Goal: Task Accomplishment & Management: Manage account settings

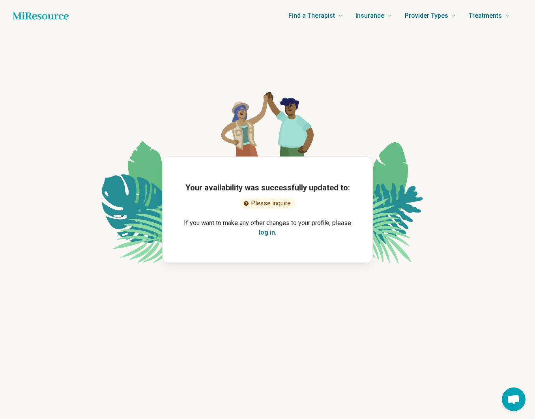
click at [271, 203] on div "Please inquire" at bounding box center [268, 203] width 56 height 11
click at [268, 237] on button "log in" at bounding box center [267, 232] width 16 height 9
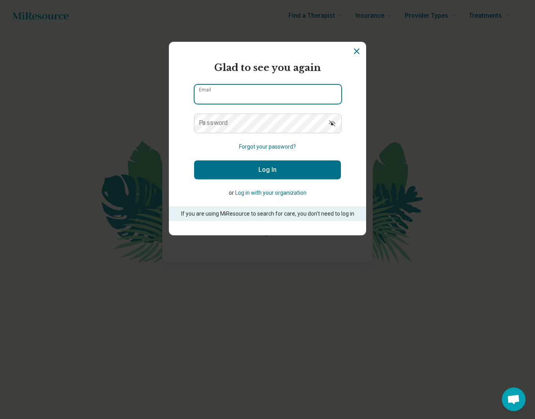
click at [262, 90] on input "Email" at bounding box center [267, 94] width 147 height 19
type input "**********"
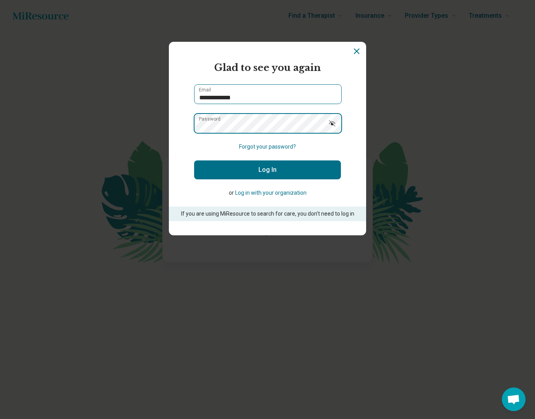
click at [194, 160] on button "Log In" at bounding box center [267, 169] width 147 height 19
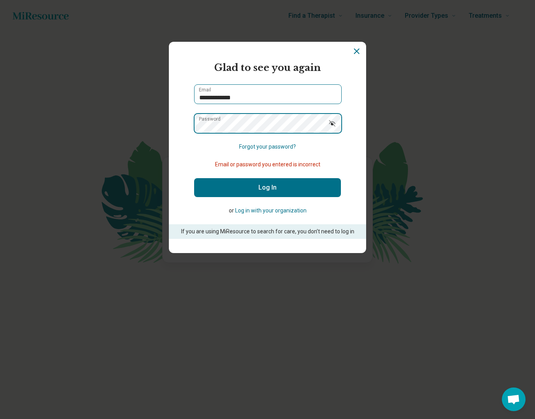
click at [194, 178] on button "Log In" at bounding box center [267, 187] width 147 height 19
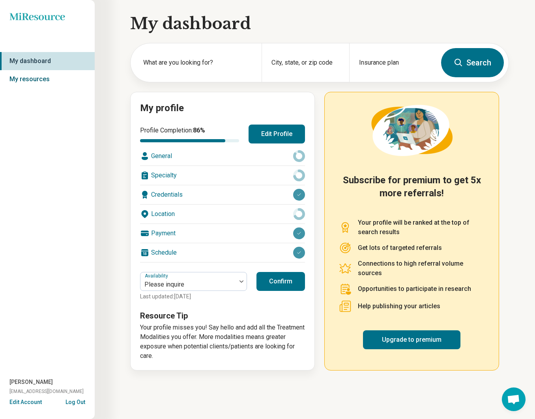
click at [43, 79] on link "My resources" at bounding box center [47, 79] width 95 height 18
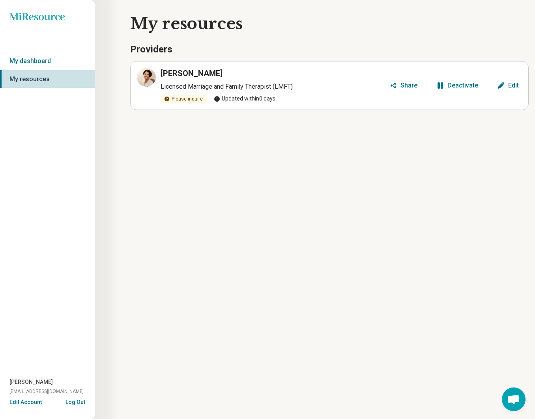
click at [183, 100] on div "Please inquire" at bounding box center [183, 99] width 47 height 9
click at [510, 87] on div "Edit" at bounding box center [513, 85] width 11 height 6
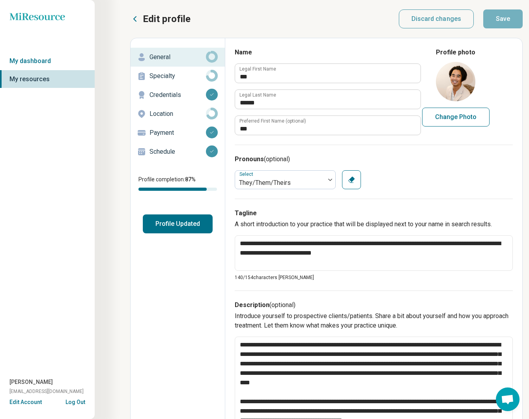
click at [158, 76] on p "Specialty" at bounding box center [177, 75] width 56 height 9
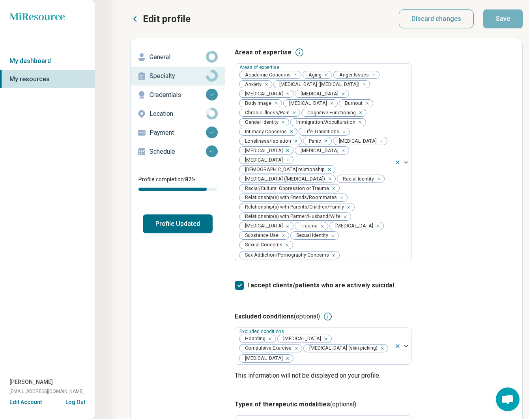
click at [179, 95] on p "Credentials" at bounding box center [177, 94] width 56 height 9
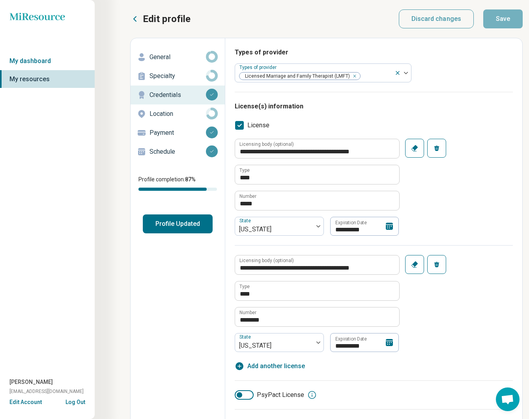
click at [174, 114] on p "Location" at bounding box center [177, 113] width 56 height 9
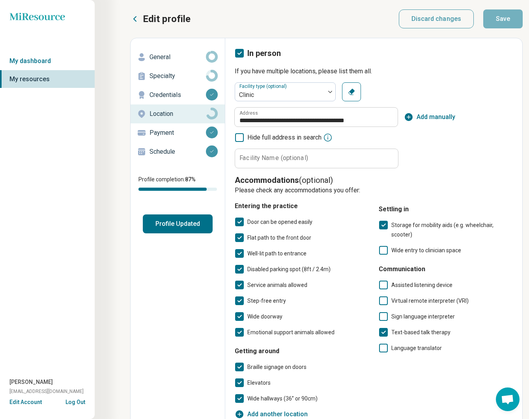
click at [178, 127] on div "Payment" at bounding box center [178, 133] width 82 height 13
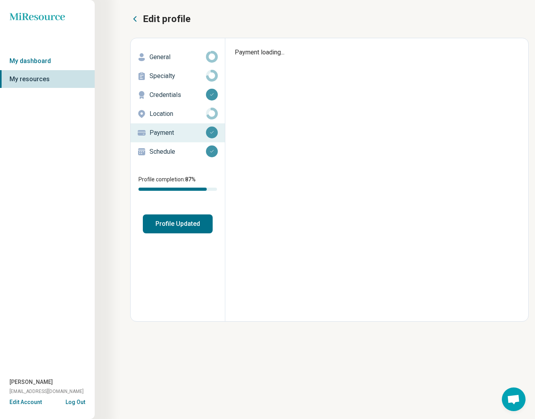
click at [164, 155] on p "Schedule" at bounding box center [177, 151] width 56 height 9
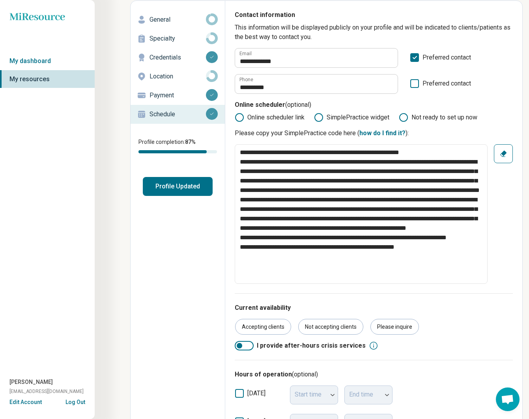
scroll to position [136, 0]
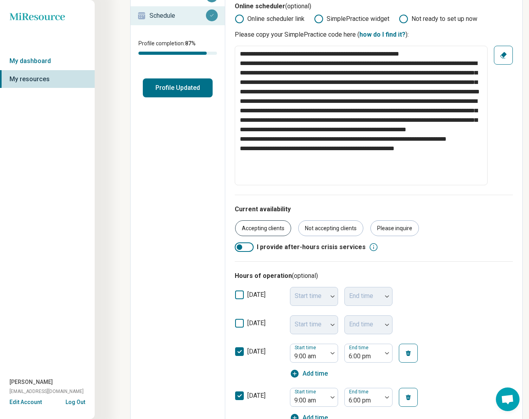
click at [257, 229] on div "Accepting clients" at bounding box center [263, 228] width 56 height 16
click at [242, 250] on div at bounding box center [244, 246] width 19 height 9
click at [259, 252] on div "Current availability Accepting clients Not accepting clients Please inquire I p…" at bounding box center [374, 228] width 278 height 67
click at [245, 246] on div at bounding box center [244, 246] width 19 height 9
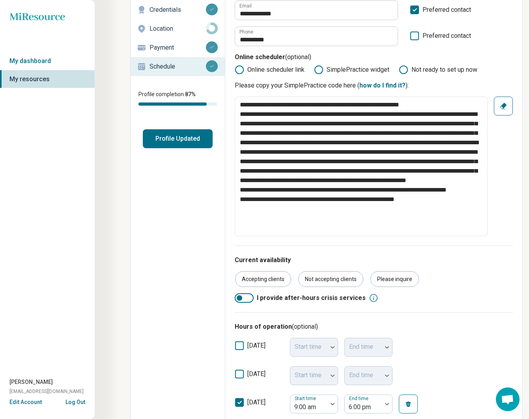
scroll to position [0, 0]
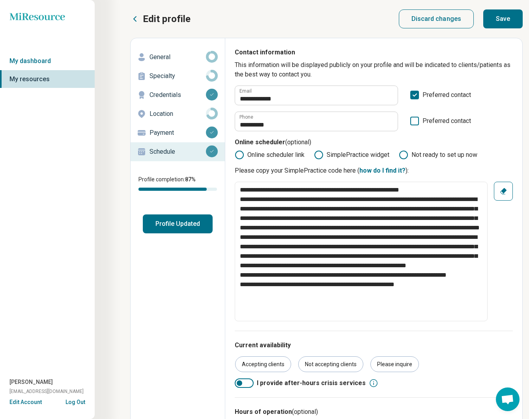
click at [496, 24] on button "Save" at bounding box center [502, 18] width 39 height 19
type textarea "*"
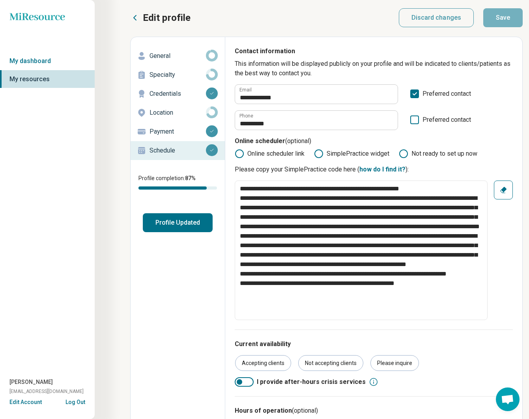
scroll to position [2, 0]
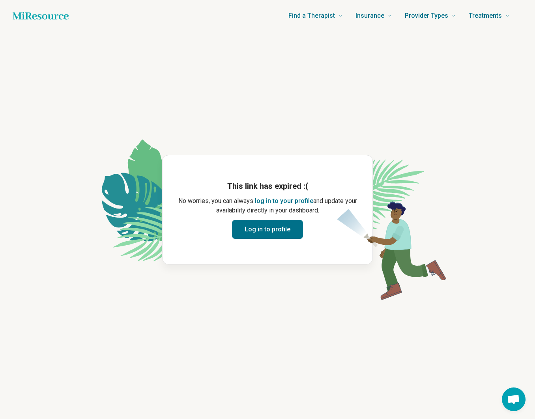
click at [277, 201] on button "log in to your profile" at bounding box center [284, 200] width 58 height 9
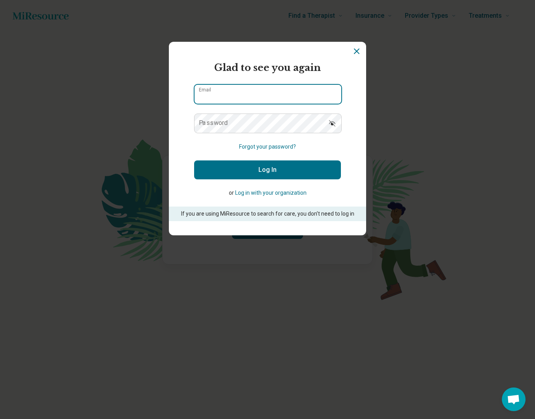
click at [235, 88] on input "Email" at bounding box center [267, 94] width 147 height 19
type input "**********"
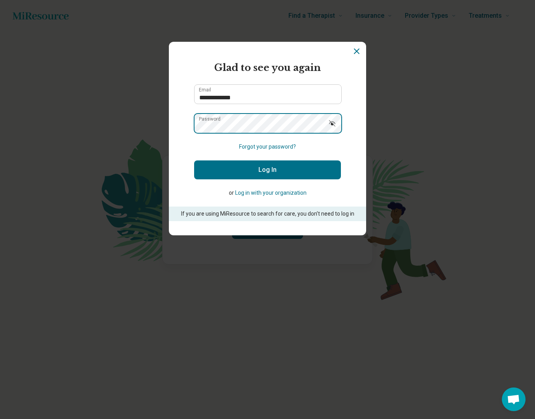
click at [194, 160] on button "Log In" at bounding box center [267, 169] width 147 height 19
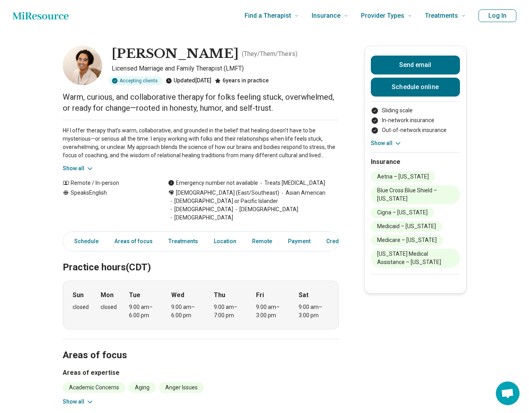
click at [93, 167] on icon at bounding box center [90, 169] width 8 height 8
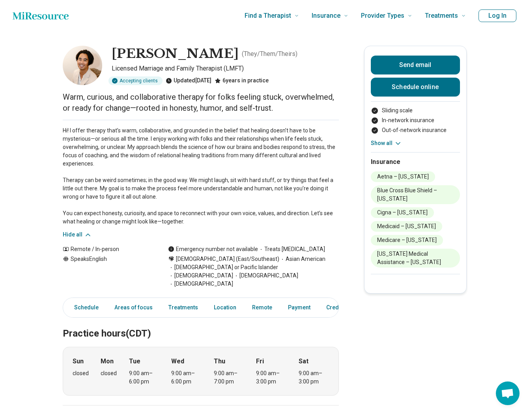
click at [104, 144] on p "Hi! I offer therapy that’s warm, collaborative, and grounded in the belief that…" at bounding box center [201, 176] width 276 height 99
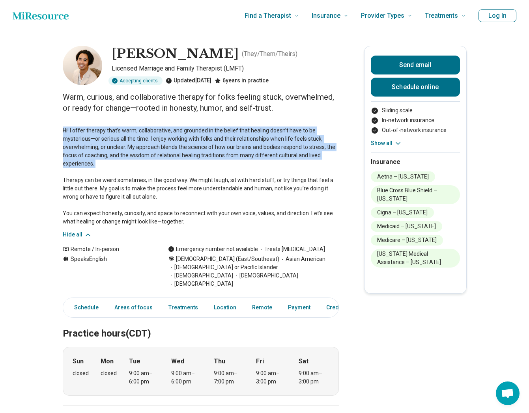
click at [104, 144] on p "Hi! I offer therapy that’s warm, collaborative, and grounded in the belief that…" at bounding box center [201, 176] width 276 height 99
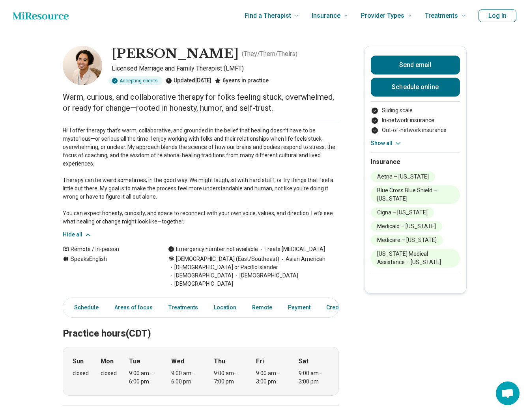
click at [108, 179] on p "Hi! I offer therapy that’s warm, collaborative, and grounded in the belief that…" at bounding box center [201, 176] width 276 height 99
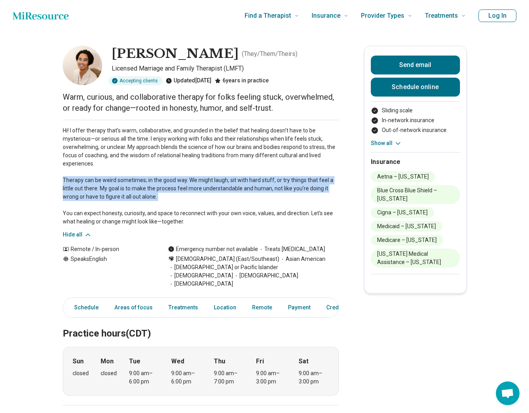
click at [108, 179] on p "Hi! I offer therapy that’s warm, collaborative, and grounded in the belief that…" at bounding box center [201, 176] width 276 height 99
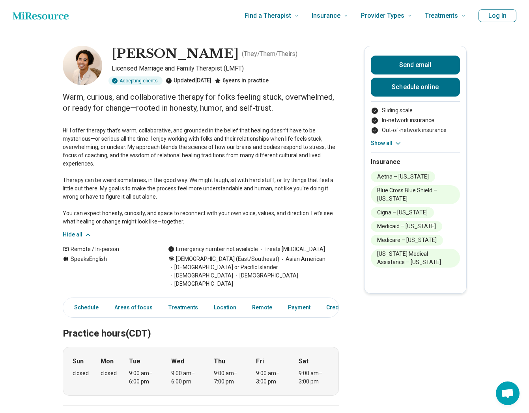
click at [94, 144] on p "Hi! I offer therapy that’s warm, collaborative, and grounded in the belief that…" at bounding box center [201, 176] width 276 height 99
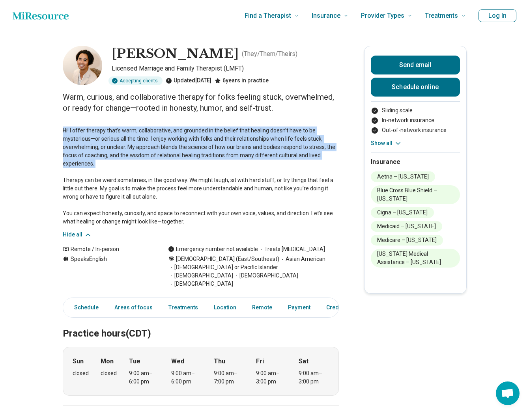
click at [94, 144] on p "Hi! I offer therapy that’s warm, collaborative, and grounded in the belief that…" at bounding box center [201, 176] width 276 height 99
click at [90, 143] on p "Hi! I offer therapy that’s warm, collaborative, and grounded in the belief that…" at bounding box center [201, 176] width 276 height 99
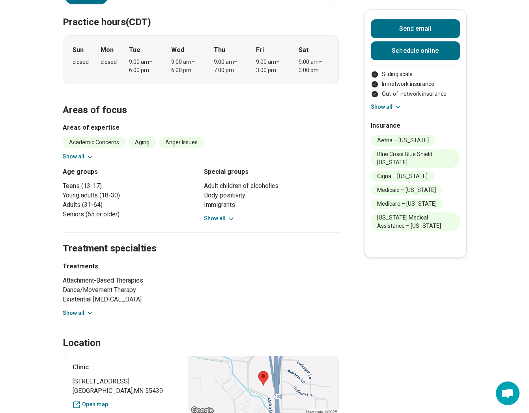
scroll to position [311, 0]
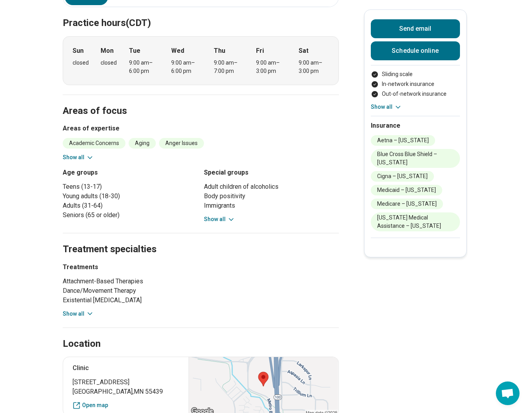
click at [91, 154] on icon at bounding box center [90, 158] width 8 height 8
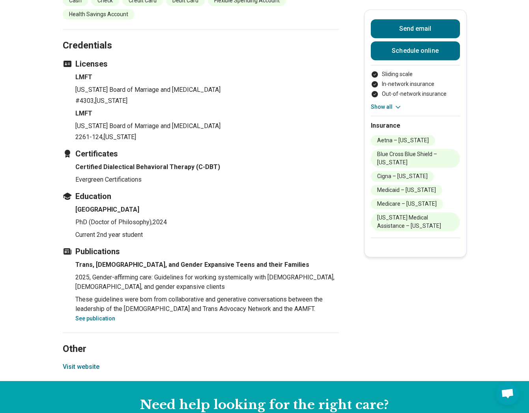
scroll to position [1238, 0]
